Goal: Find specific page/section: Find specific page/section

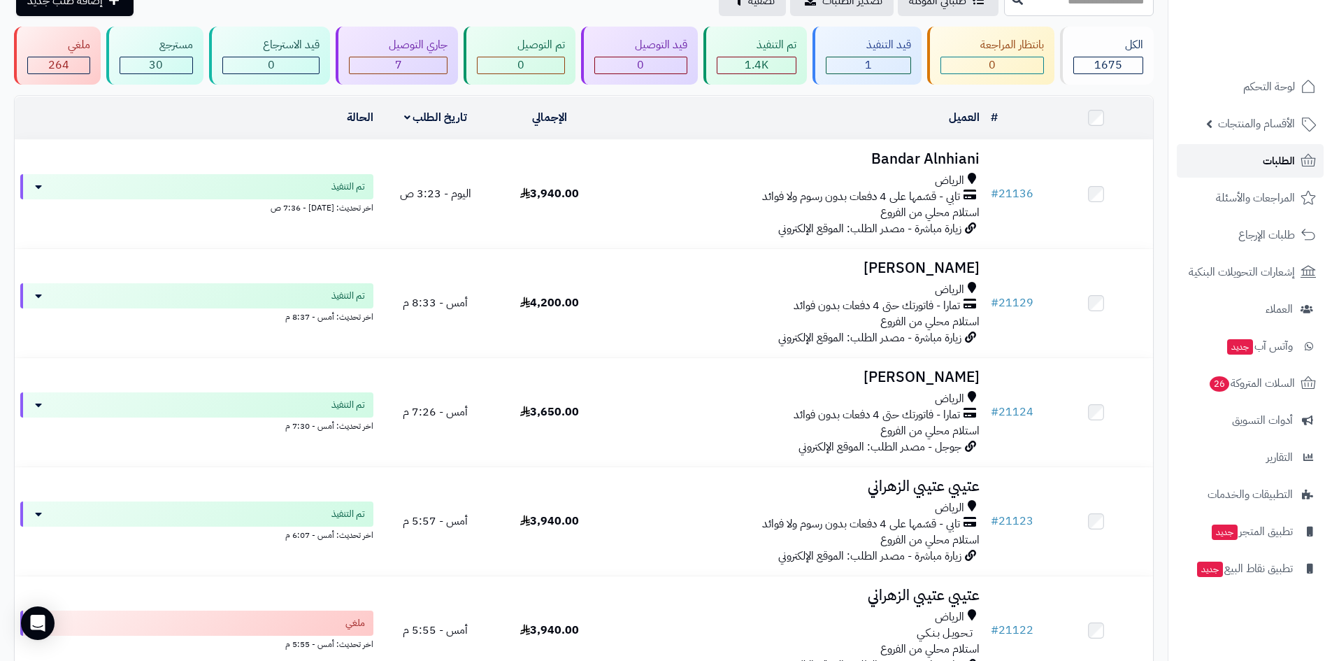
scroll to position [70, 0]
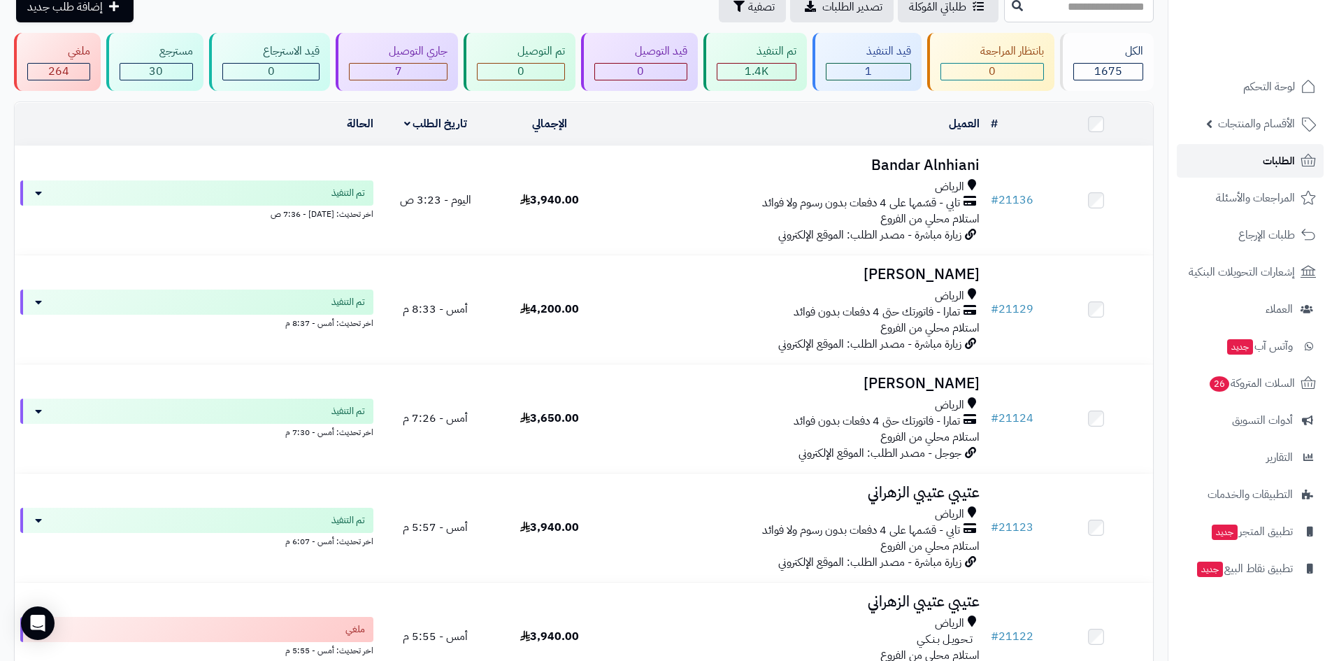
click at [1256, 159] on link "الطلبات" at bounding box center [1250, 161] width 147 height 34
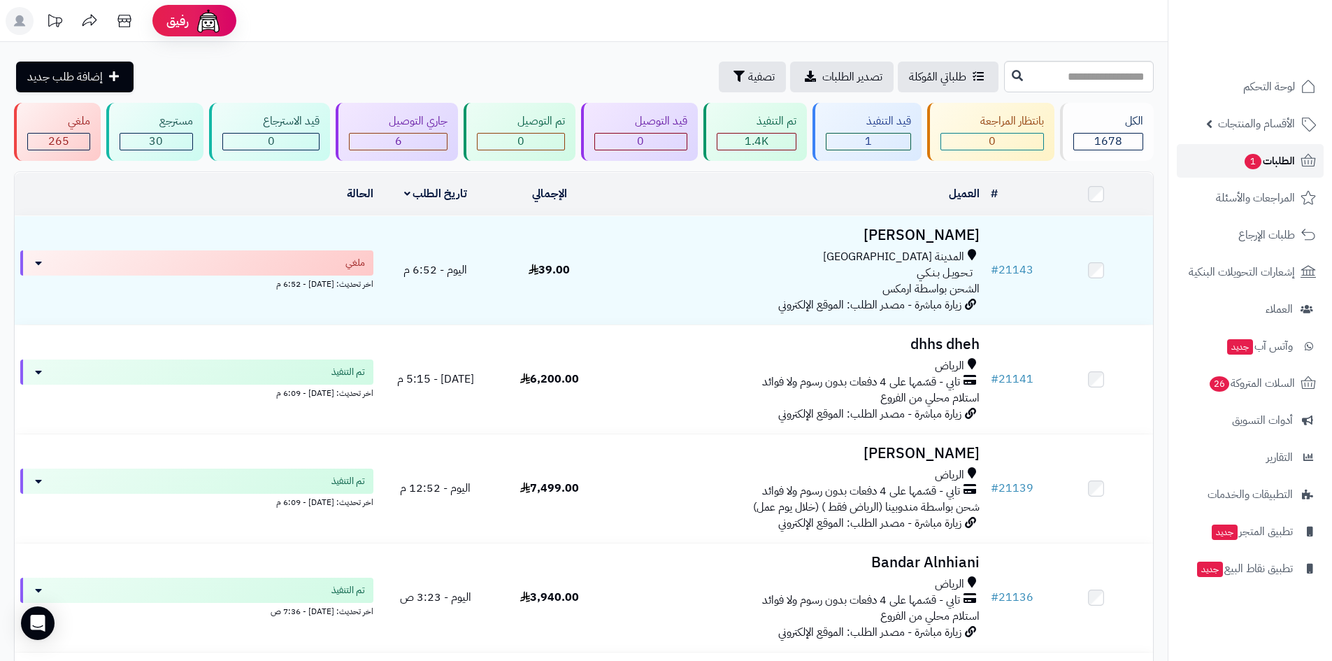
click at [1261, 162] on span "الطلبات 1" at bounding box center [1269, 161] width 52 height 20
click at [1256, 186] on link "المراجعات والأسئلة" at bounding box center [1250, 198] width 147 height 34
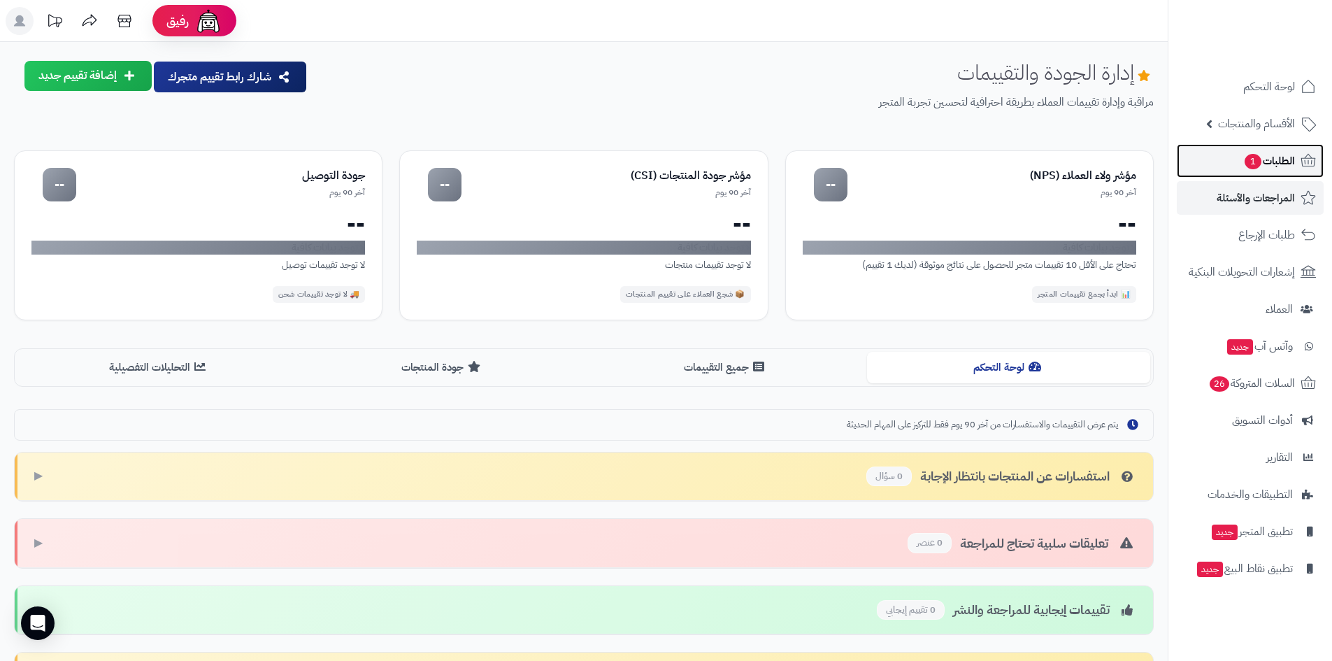
click at [1277, 162] on span "الطلبات 1" at bounding box center [1269, 161] width 52 height 20
